Goal: Find specific page/section: Find specific page/section

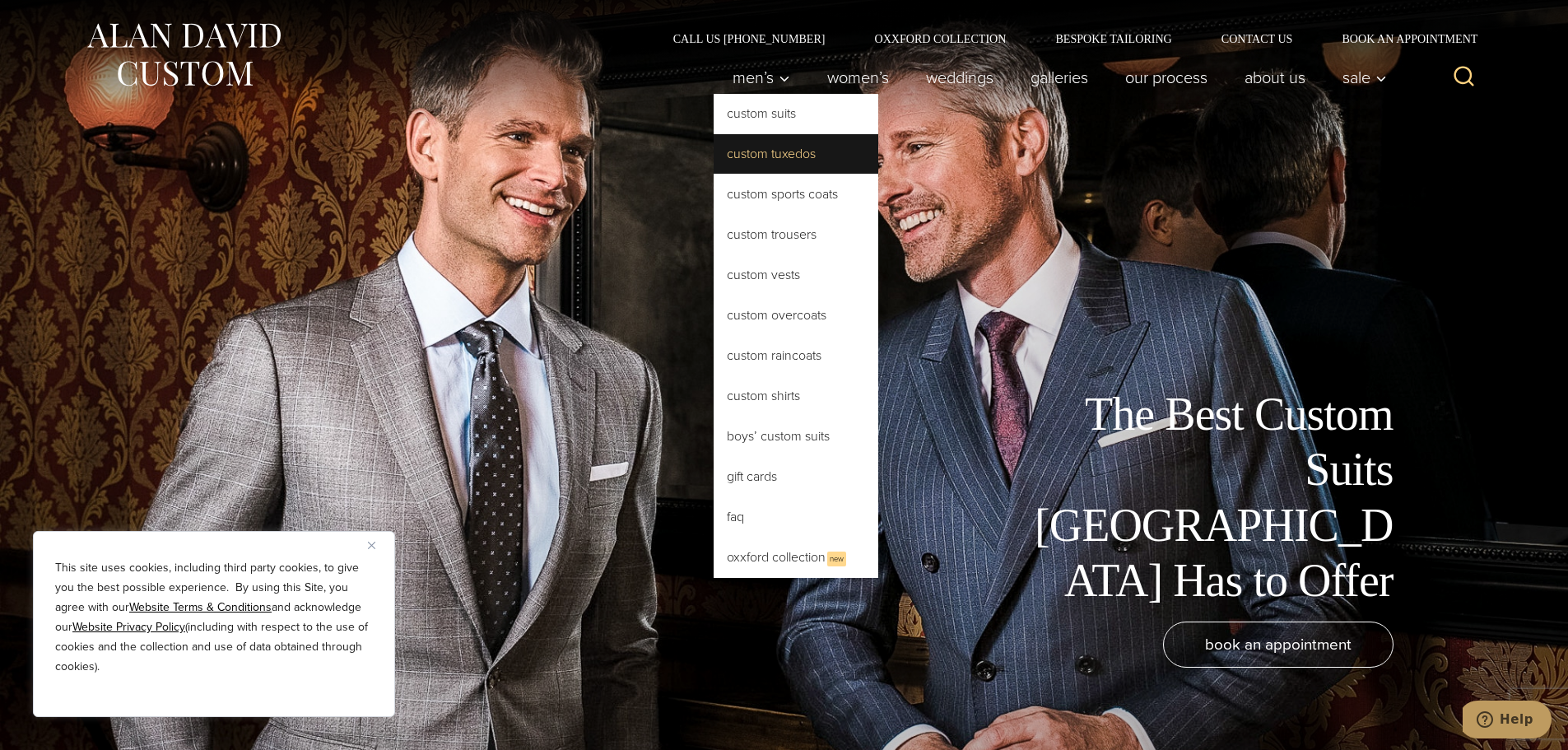
click at [754, 143] on link "Custom Tuxedos" at bounding box center [796, 154] width 164 height 39
